Goal: Task Accomplishment & Management: Use online tool/utility

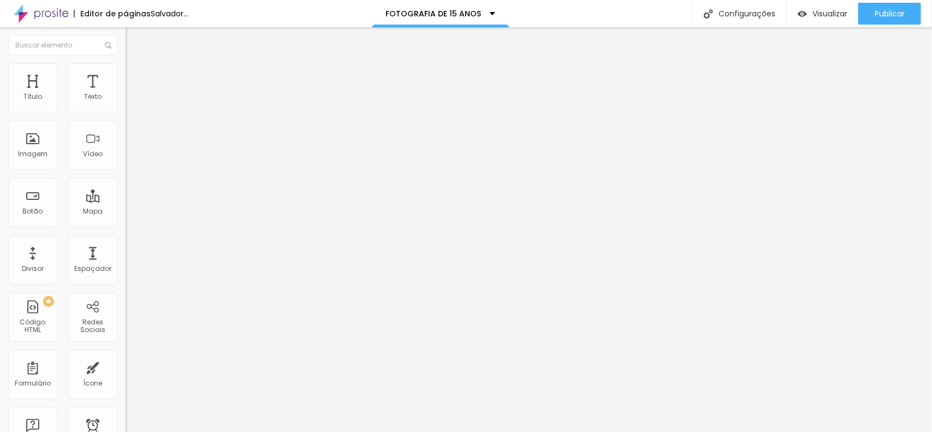
click at [126, 74] on li "Avançado" at bounding box center [189, 68] width 126 height 11
type input "0"
drag, startPoint x: 31, startPoint y: 109, endPoint x: 3, endPoint y: 108, distance: 27.3
type input "0"
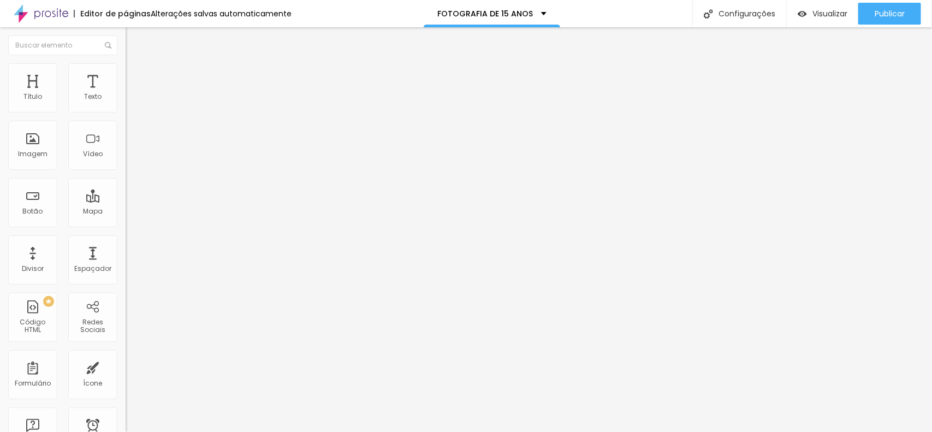
click at [126, 201] on input "range" at bounding box center [161, 205] width 70 height 9
click at [135, 75] on font "Avançado" at bounding box center [153, 70] width 36 height 9
type input "0"
drag, startPoint x: 33, startPoint y: 127, endPoint x: 2, endPoint y: 124, distance: 31.8
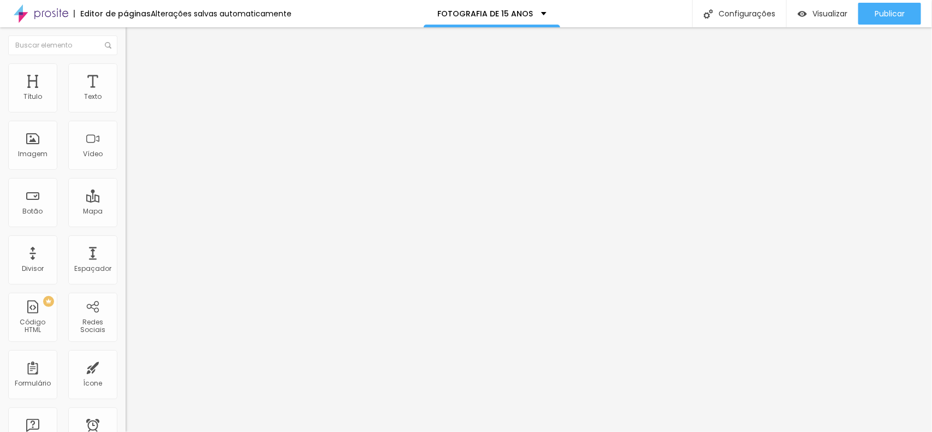
type input "0"
click at [126, 355] on input "range" at bounding box center [161, 359] width 70 height 9
click at [126, 74] on li "Avançado" at bounding box center [189, 68] width 126 height 11
type input "8"
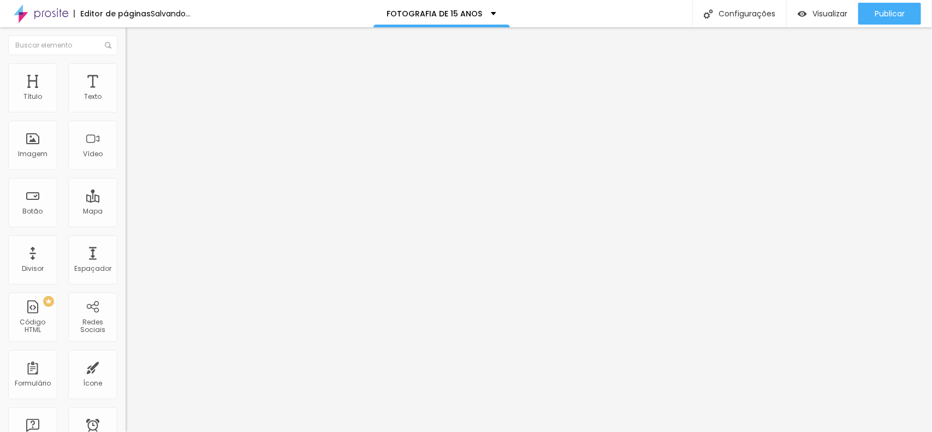
type input "0"
drag, startPoint x: 31, startPoint y: 126, endPoint x: 3, endPoint y: 132, distance: 29.0
type input "0"
click at [126, 355] on input "range" at bounding box center [161, 359] width 70 height 9
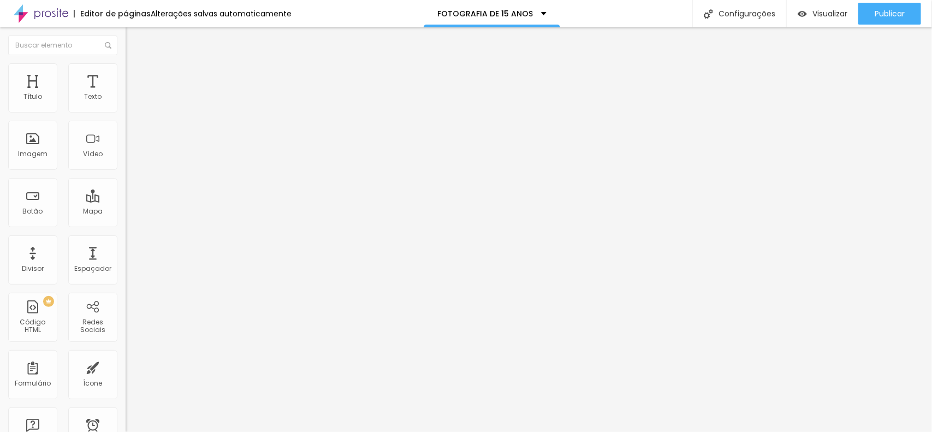
click at [126, 105] on button "button" at bounding box center [133, 98] width 15 height 11
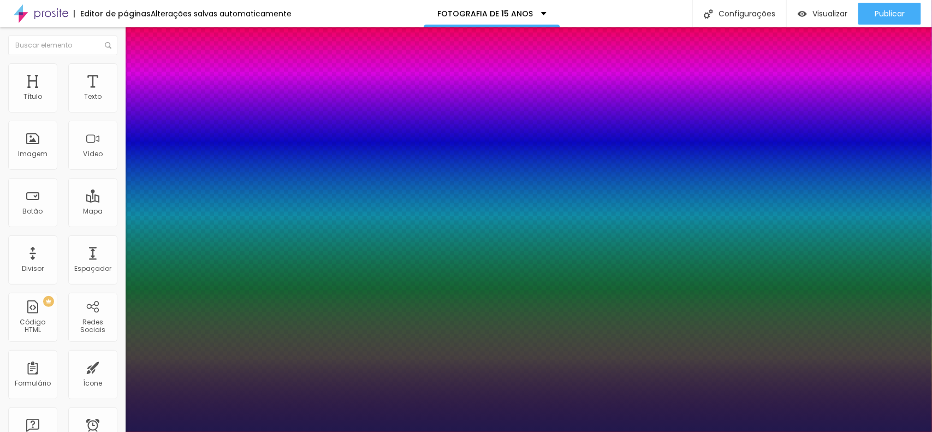
type input "1"
type input "8"
type input "1"
drag, startPoint x: 171, startPoint y: 183, endPoint x: 82, endPoint y: 179, distance: 89.1
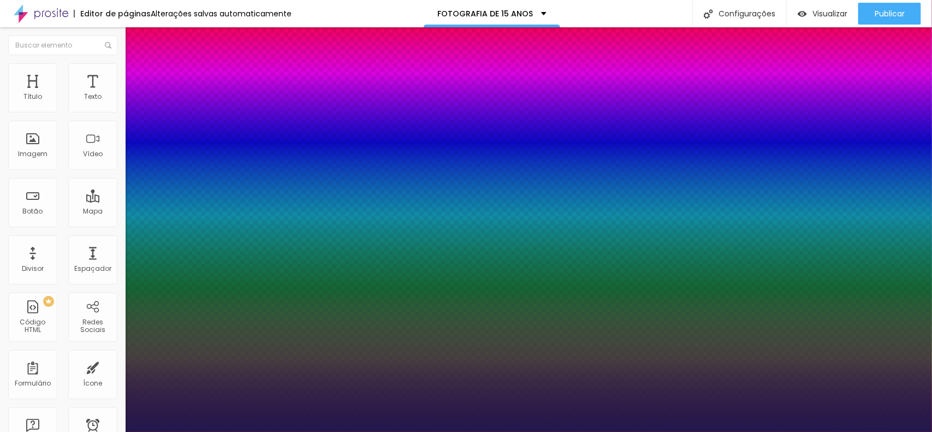
type input "8"
type input "1"
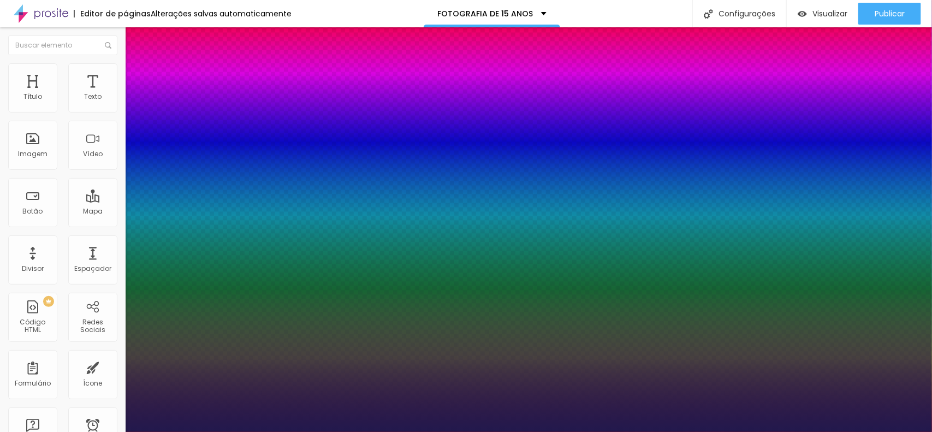
type input "50"
type input "1"
type input "50"
click at [506, 431] on div at bounding box center [466, 432] width 932 height 0
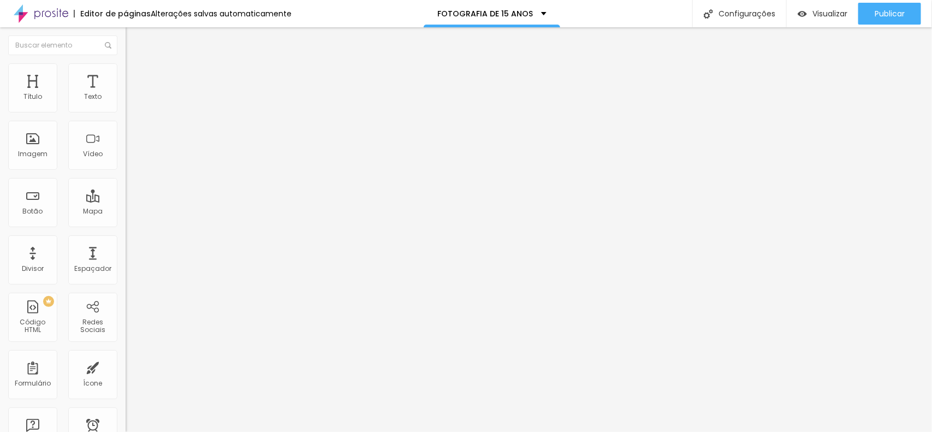
click at [130, 102] on icon "button" at bounding box center [133, 98] width 7 height 7
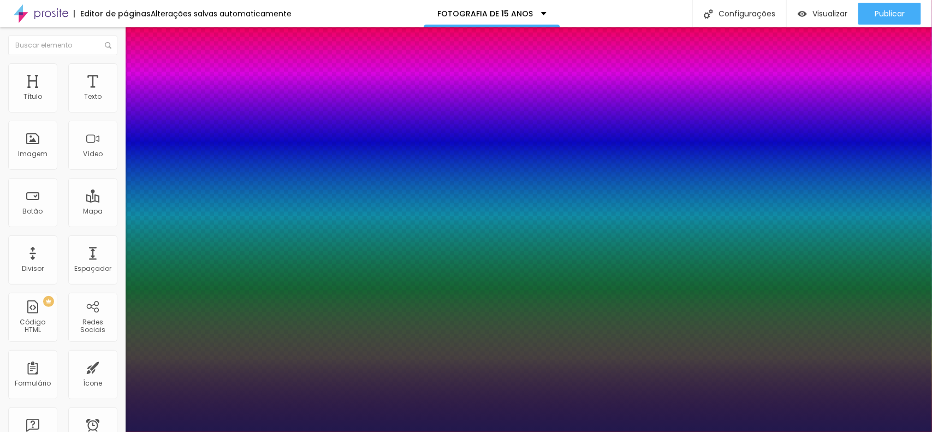
type input "1"
click at [769, 431] on div at bounding box center [466, 432] width 932 height 0
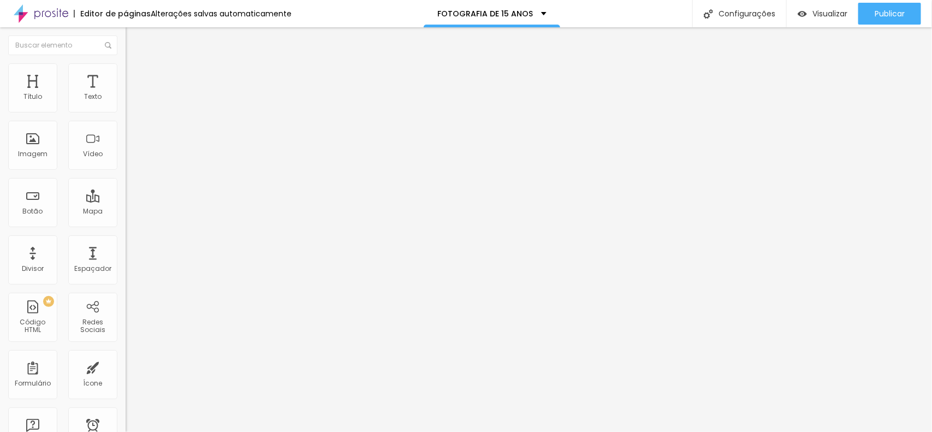
click at [126, 105] on button "button" at bounding box center [133, 98] width 15 height 11
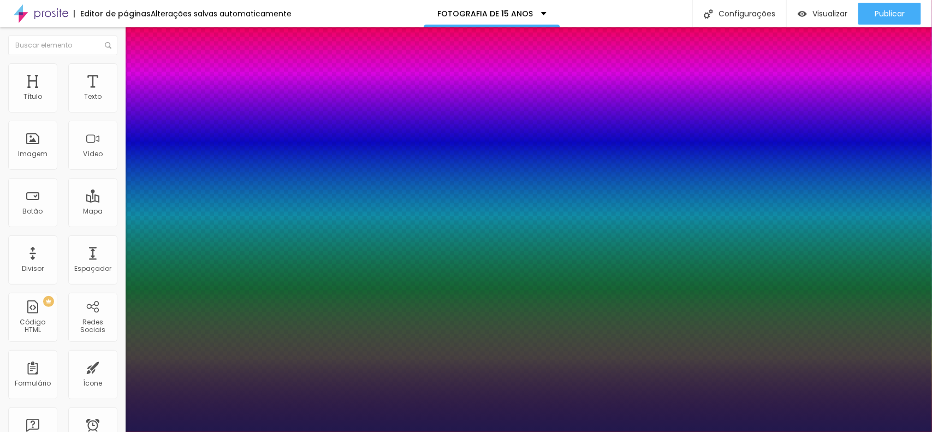
type input "1"
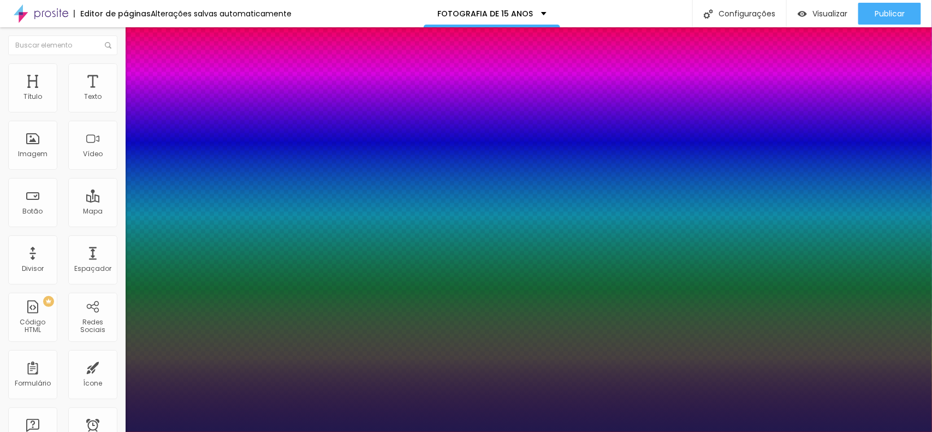
type input "4"
type input "8"
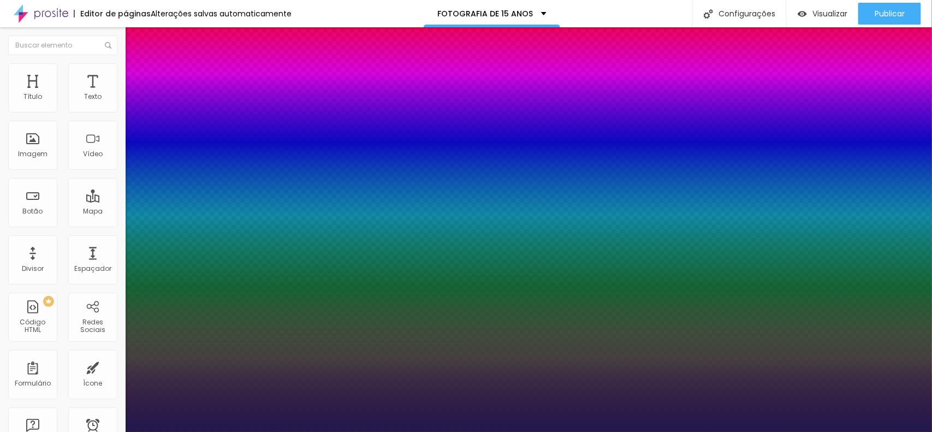
type input "1"
type input "45"
type input "1"
type input "45"
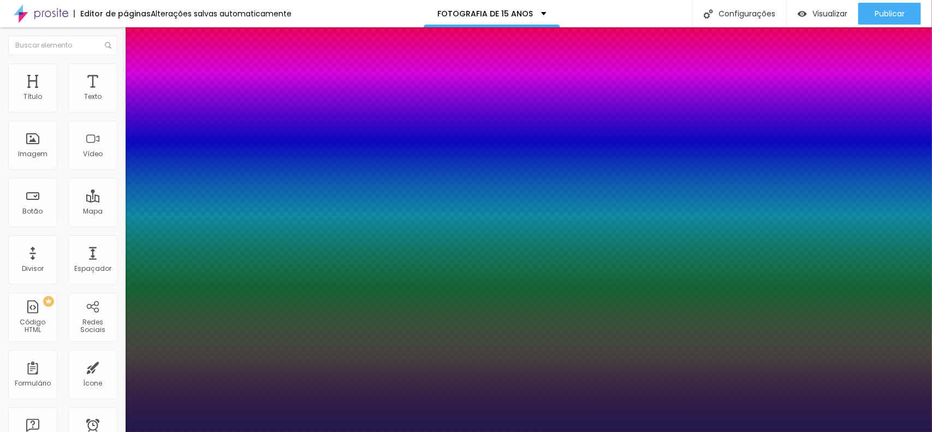
click at [553, 431] on div at bounding box center [466, 432] width 932 height 0
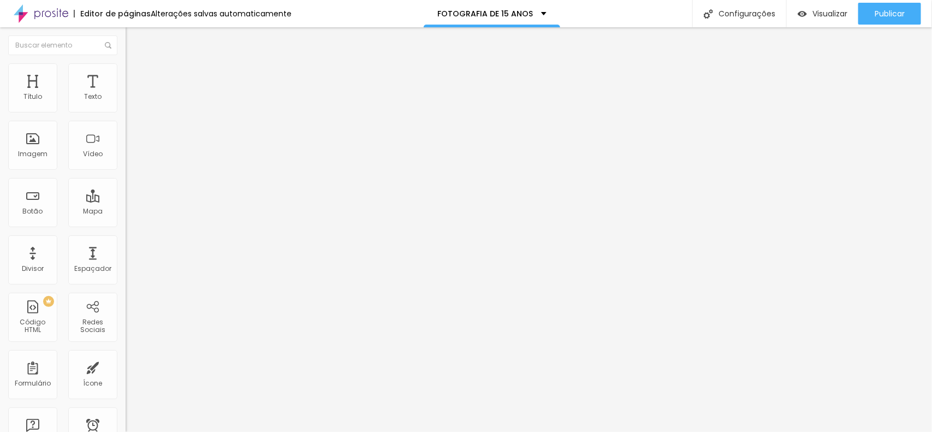
click at [134, 97] on icon "button" at bounding box center [135, 96] width 2 height 2
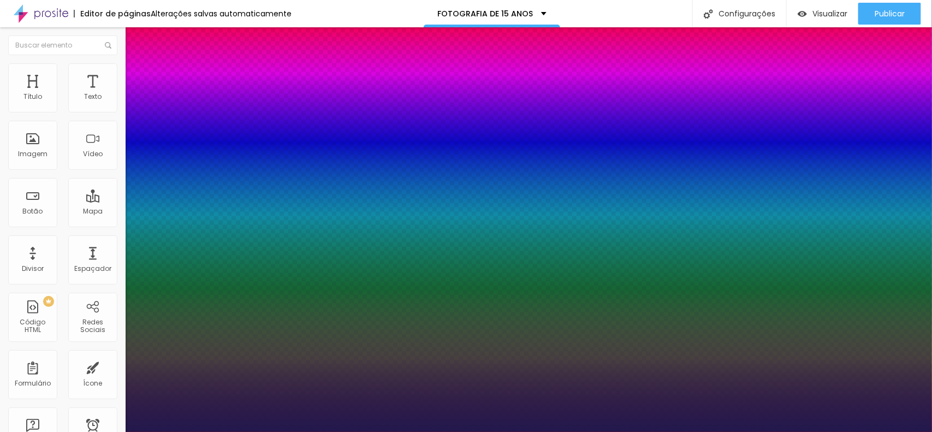
type input "1"
type input "4"
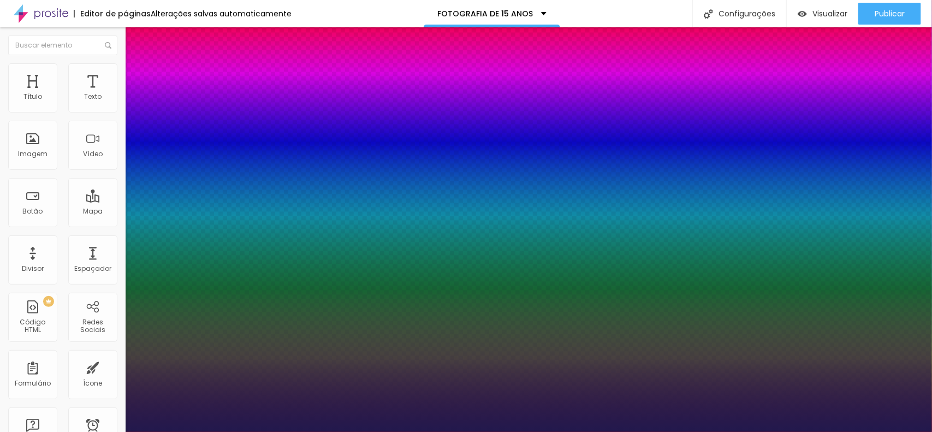
type input "8"
type input "1"
type input "45"
type input "1"
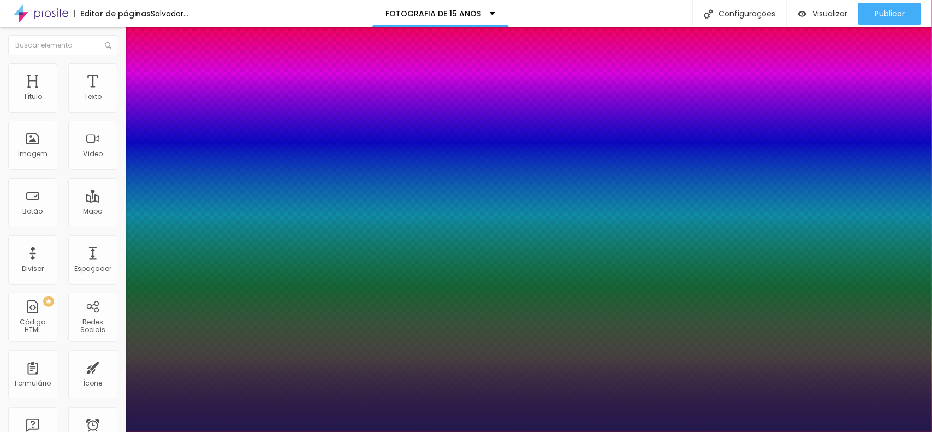
click at [305, 431] on div at bounding box center [466, 432] width 932 height 0
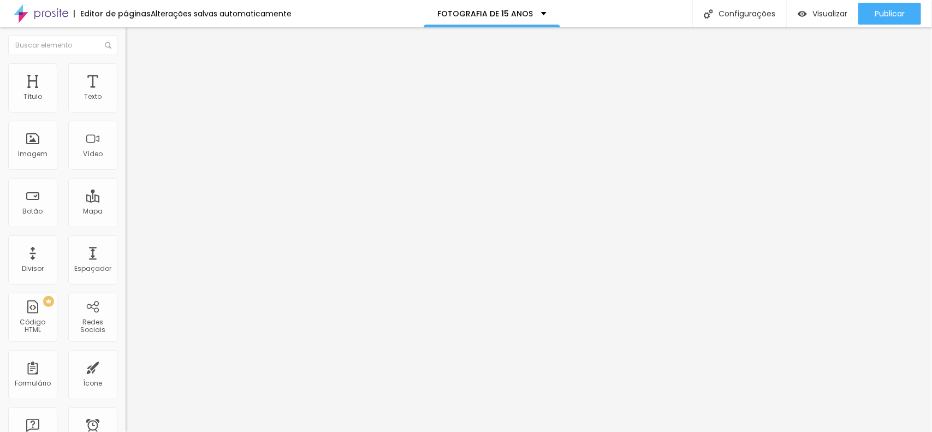
click at [131, 100] on icon "button" at bounding box center [133, 98] width 4 height 4
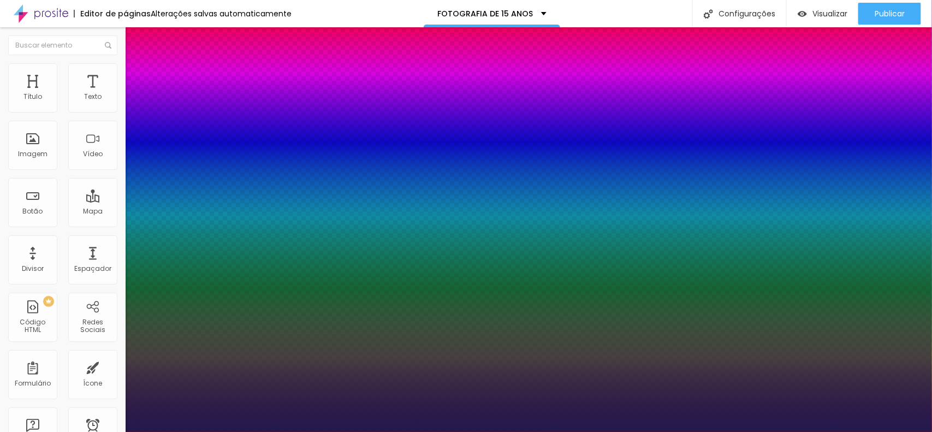
type input "1"
type input "8"
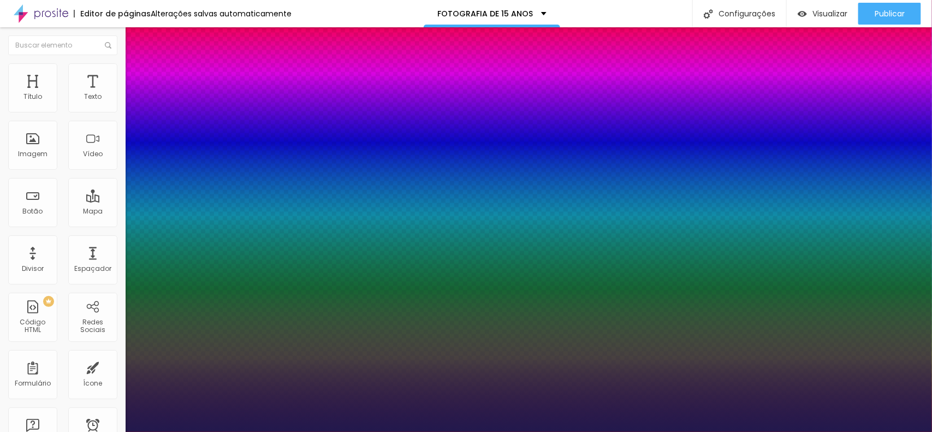
type input "2"
type input "1"
type input "8"
type input "1"
type input "8"
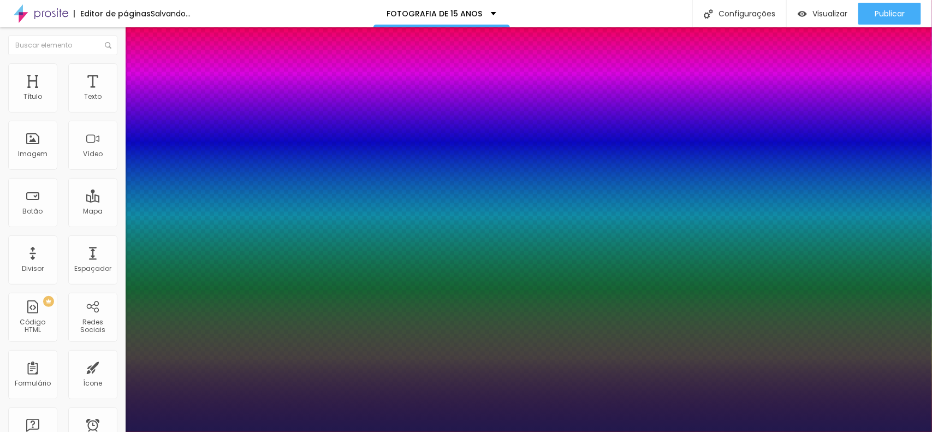
type input "0"
type input "1"
type input "8"
type input "04"
type input "1"
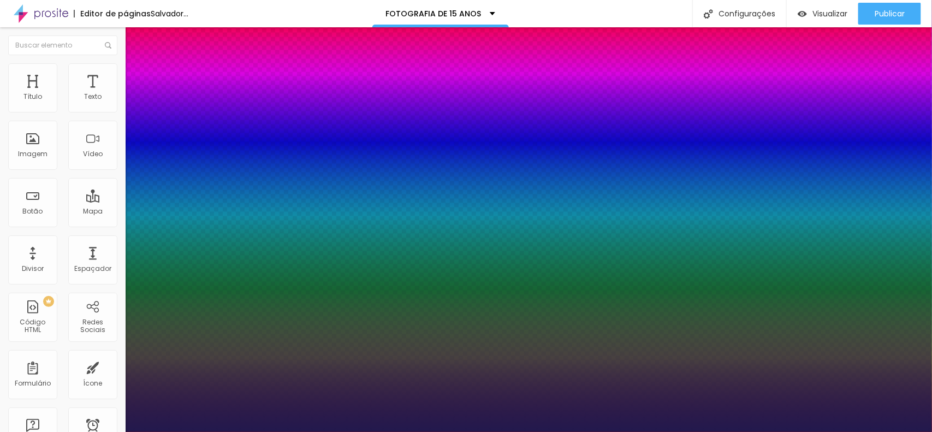
type input "8"
type input "1"
type input "045"
type input "45"
type input "1"
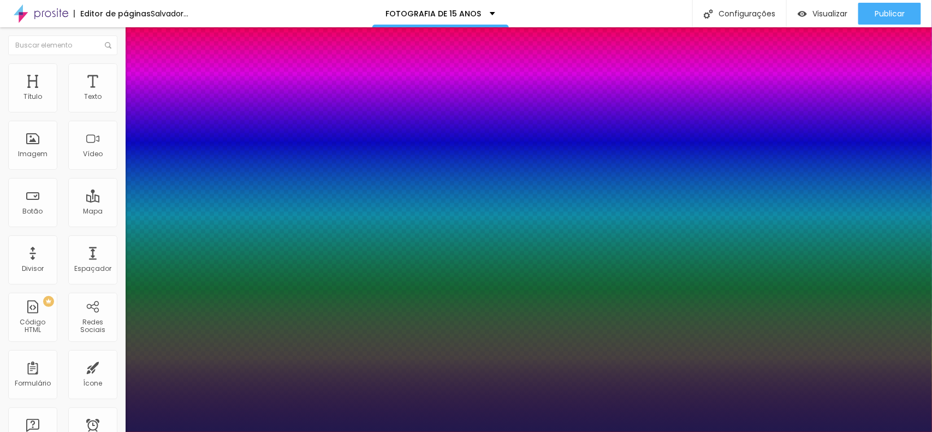
type input "8"
type input "4"
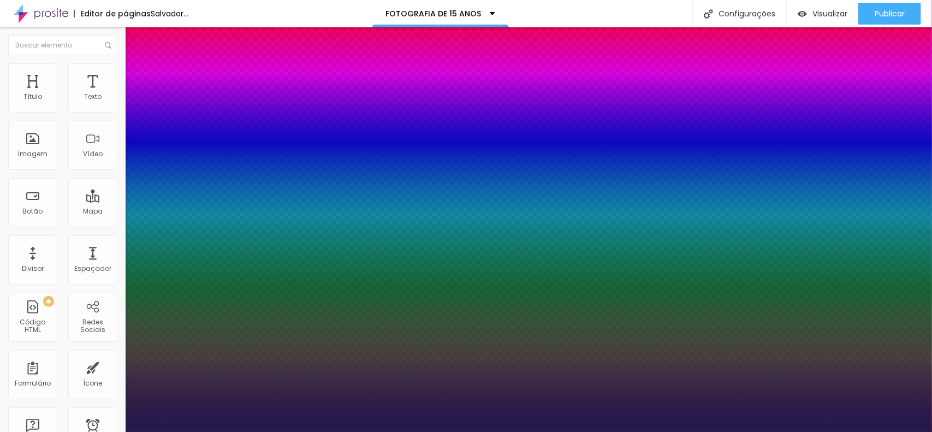
type input "1"
type input "45"
type input "1"
type input "45"
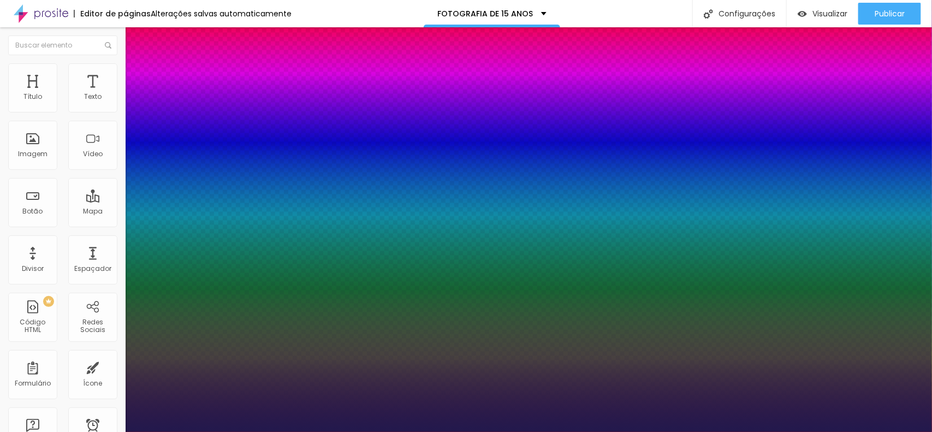
click at [872, 431] on div at bounding box center [466, 432] width 932 height 0
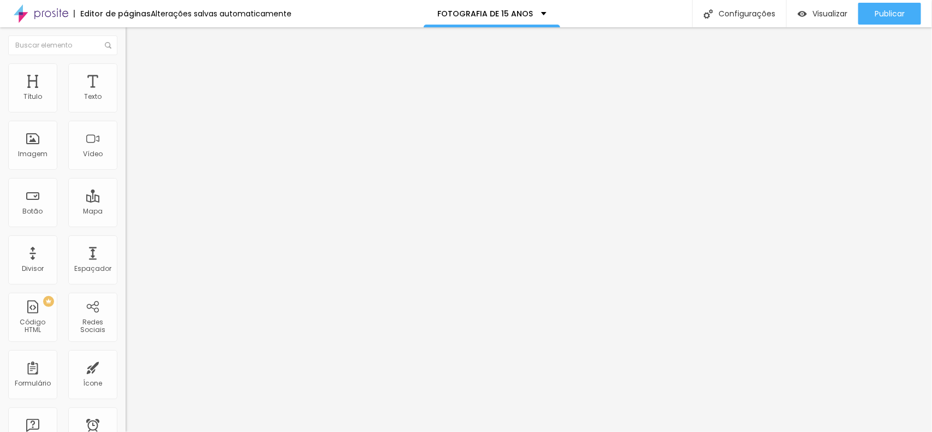
click at [126, 105] on button "button" at bounding box center [133, 98] width 15 height 11
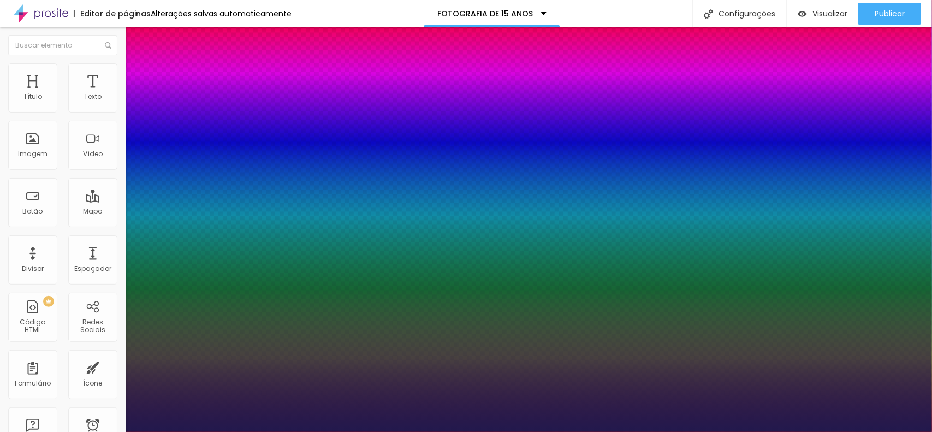
type input "1"
click at [86, 431] on div at bounding box center [466, 432] width 932 height 0
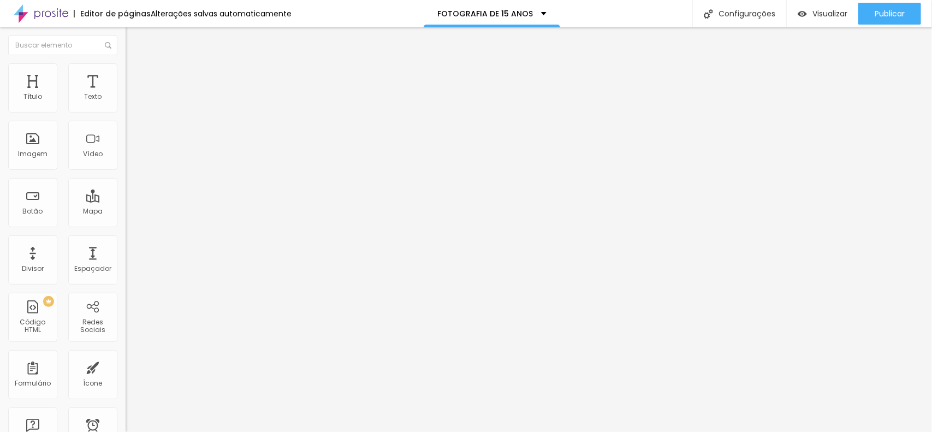
click at [135, 75] on font "Avançado" at bounding box center [153, 70] width 36 height 9
type input "0"
drag, startPoint x: 32, startPoint y: 129, endPoint x: 0, endPoint y: 123, distance: 32.1
type input "0"
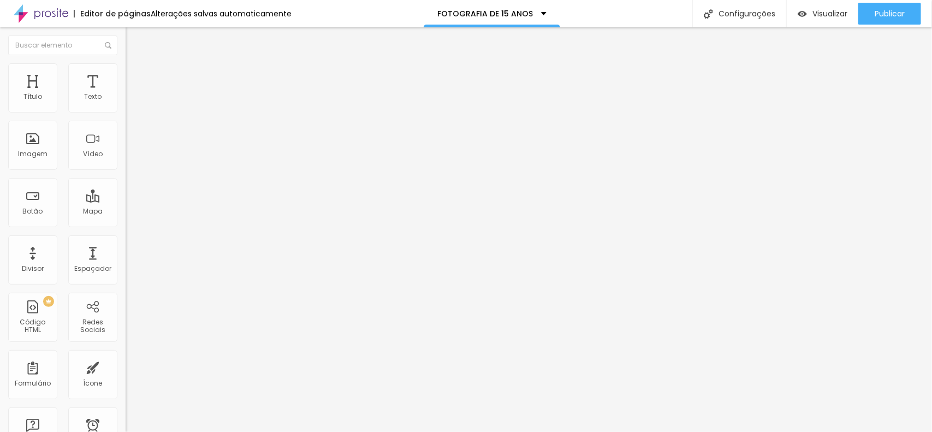
click at [126, 355] on input "range" at bounding box center [161, 359] width 70 height 9
click at [883, 22] on div "Publicar" at bounding box center [890, 14] width 30 height 22
